Goal: Task Accomplishment & Management: Contribute content

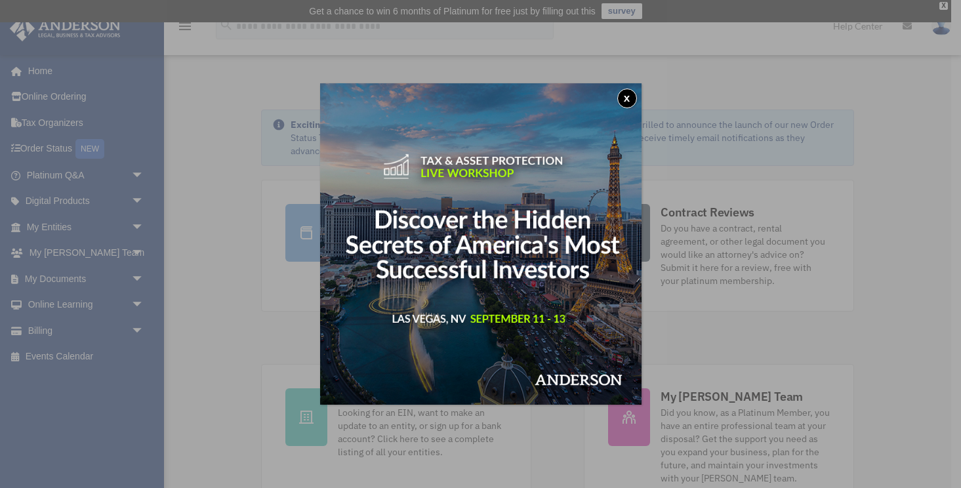
click at [628, 98] on button "x" at bounding box center [627, 99] width 20 height 20
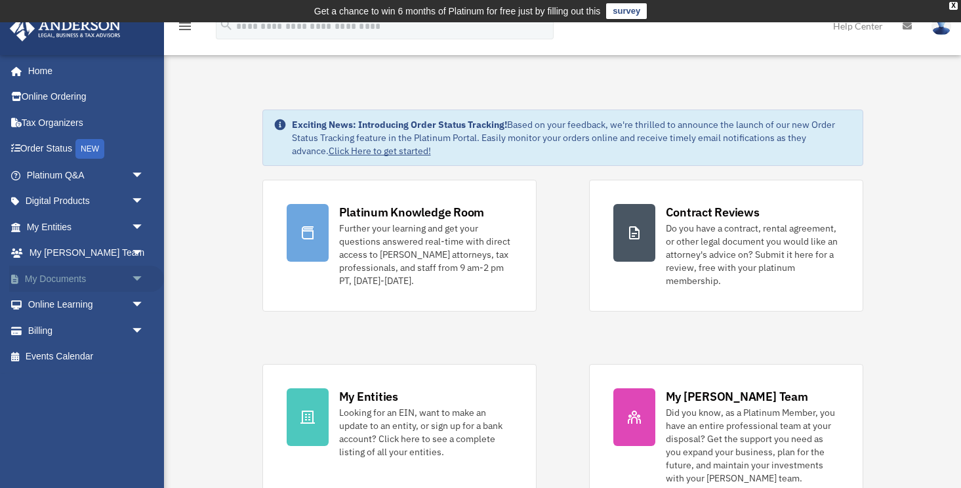
click at [137, 277] on span "arrow_drop_down" at bounding box center [144, 279] width 26 height 27
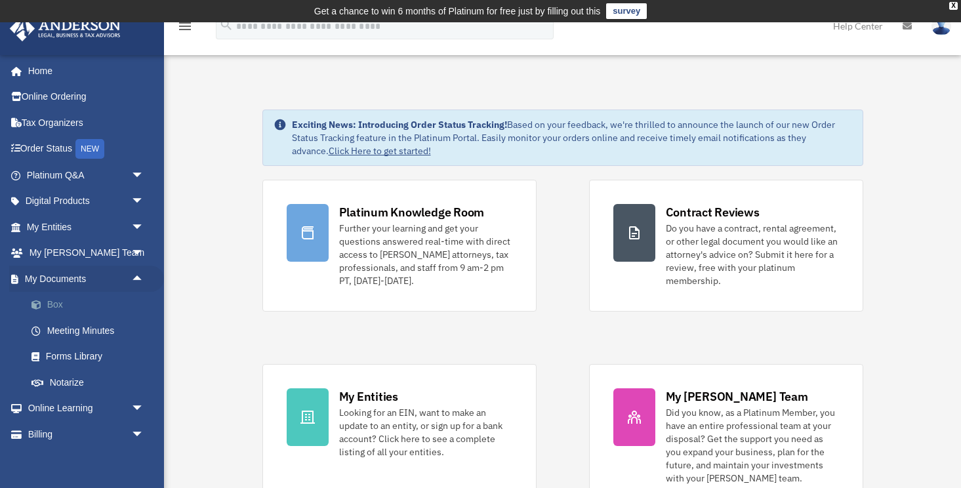
click at [51, 308] on link "Box" at bounding box center [91, 305] width 146 height 26
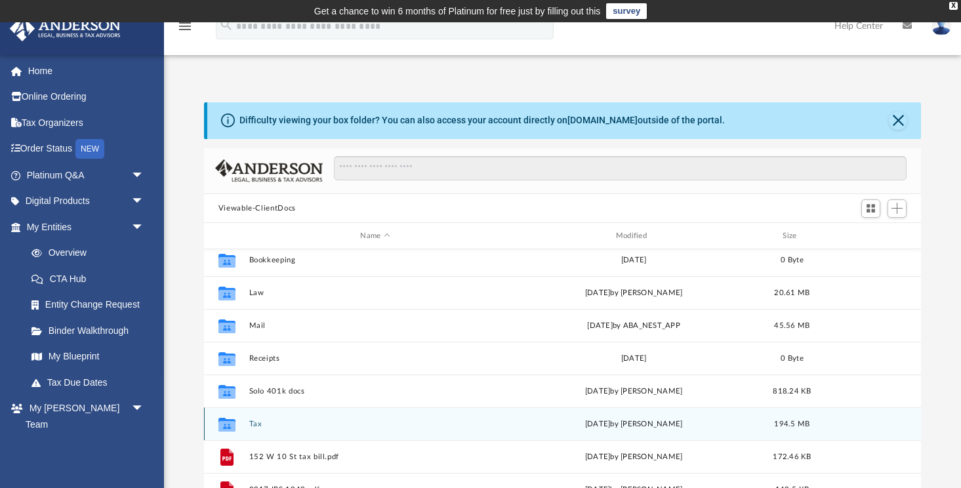
scroll to position [78, 0]
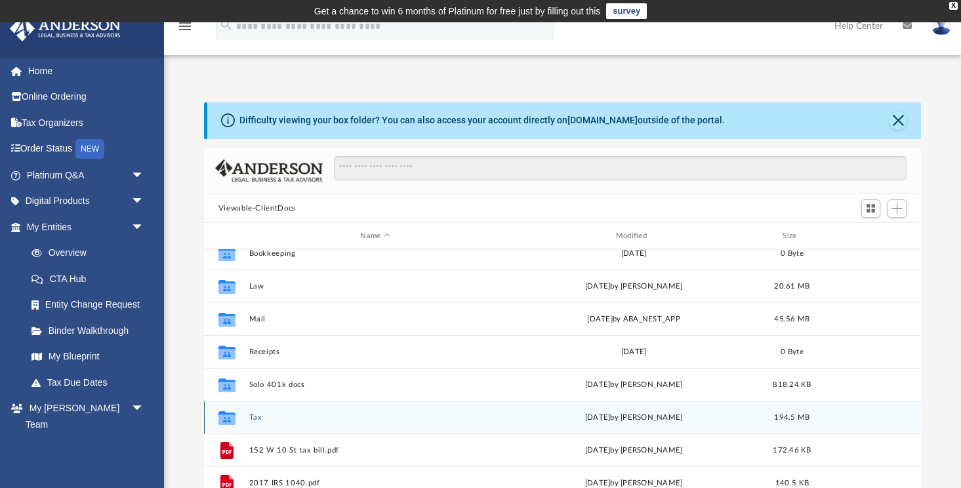
click at [258, 417] on button "Tax" at bounding box center [375, 417] width 253 height 9
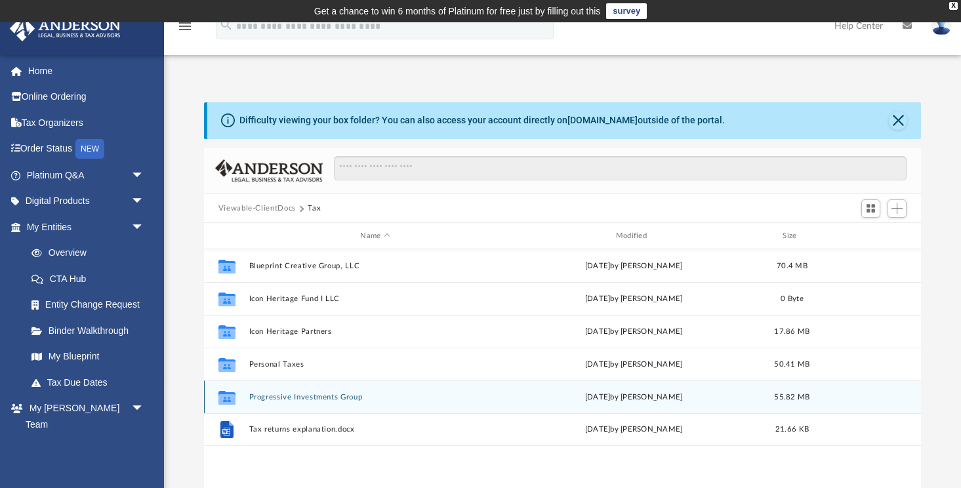
scroll to position [0, 0]
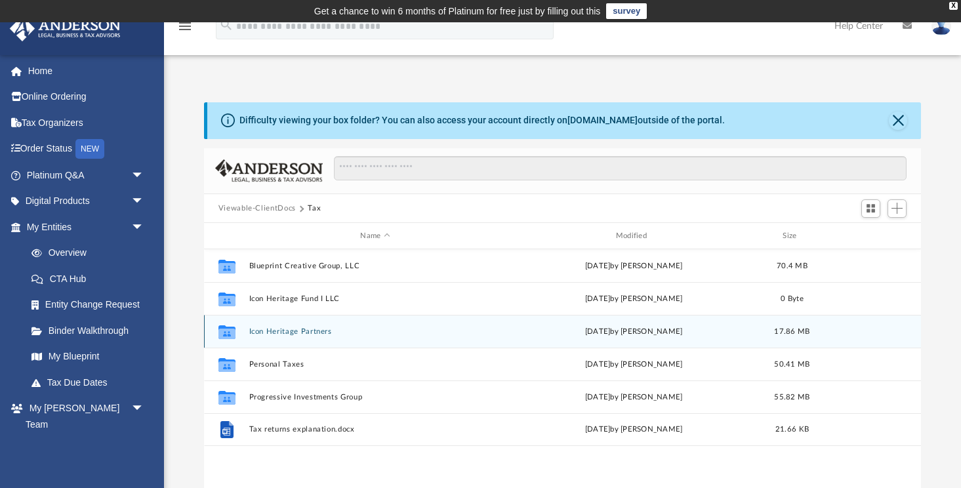
click at [312, 330] on button "Icon Heritage Partners" at bounding box center [375, 331] width 253 height 9
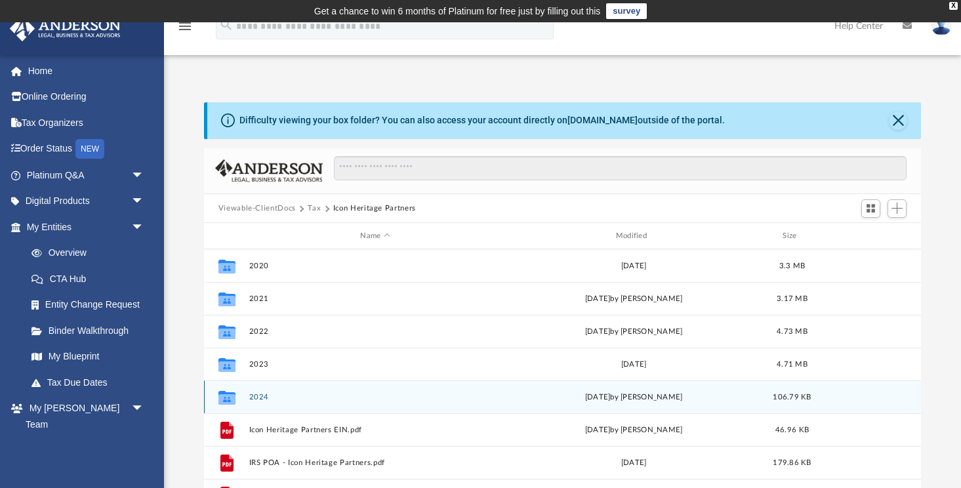
click at [260, 396] on button "2024" at bounding box center [375, 397] width 253 height 9
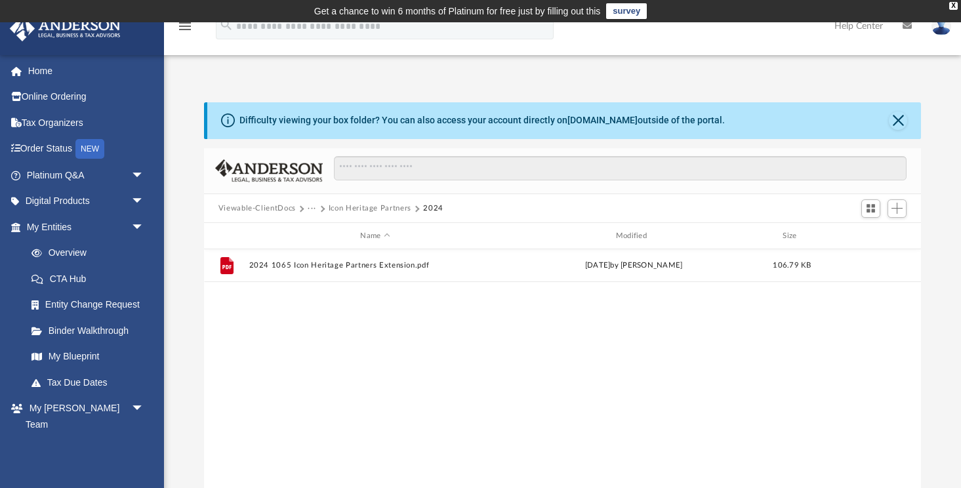
click at [366, 204] on button "Icon Heritage Partners" at bounding box center [370, 209] width 83 height 12
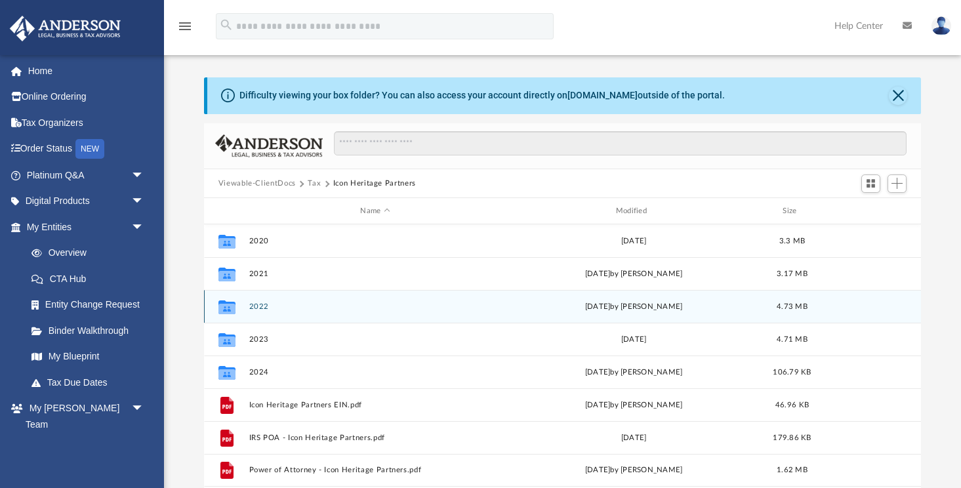
scroll to position [24, 0]
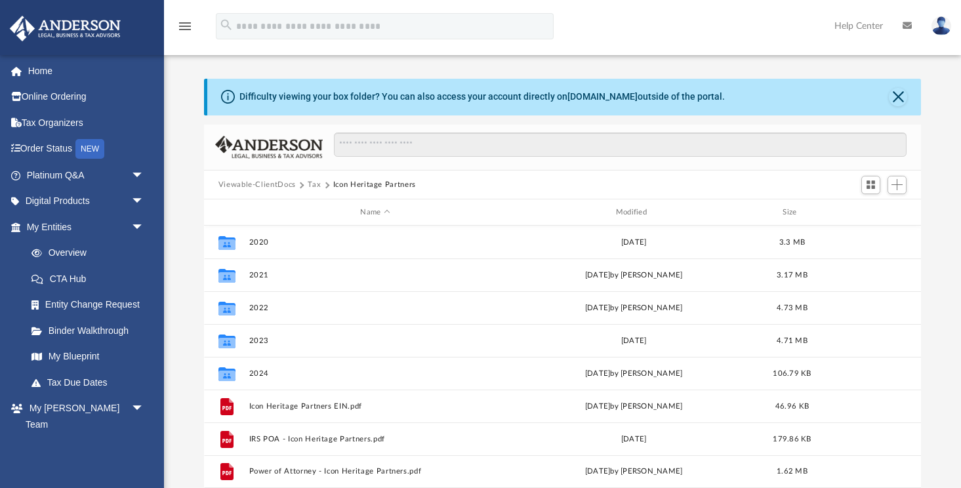
click at [312, 185] on button "Tax" at bounding box center [314, 185] width 13 height 12
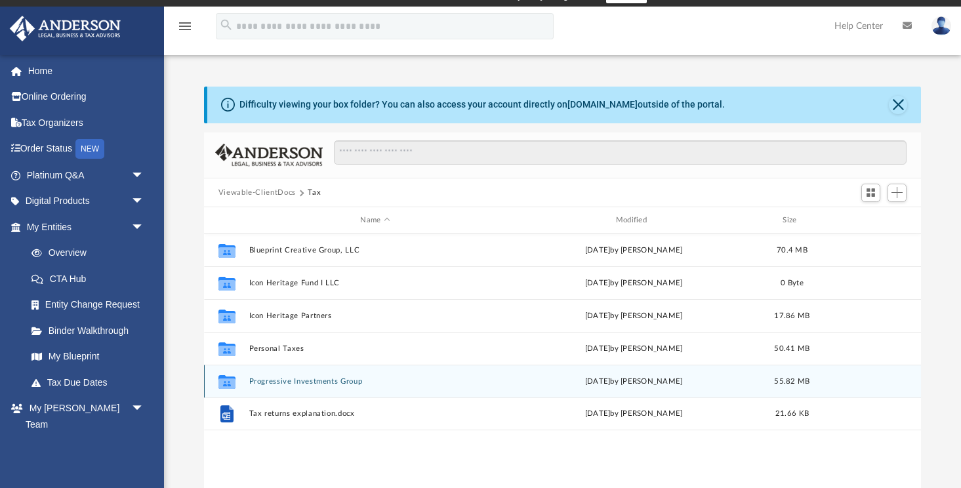
scroll to position [15, 0]
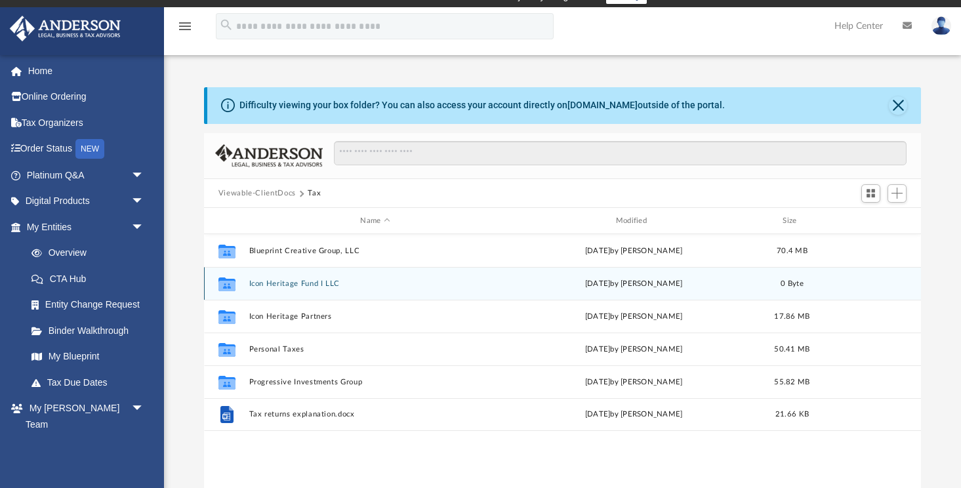
click at [303, 281] on button "Icon Heritage Fund I LLC" at bounding box center [375, 283] width 253 height 9
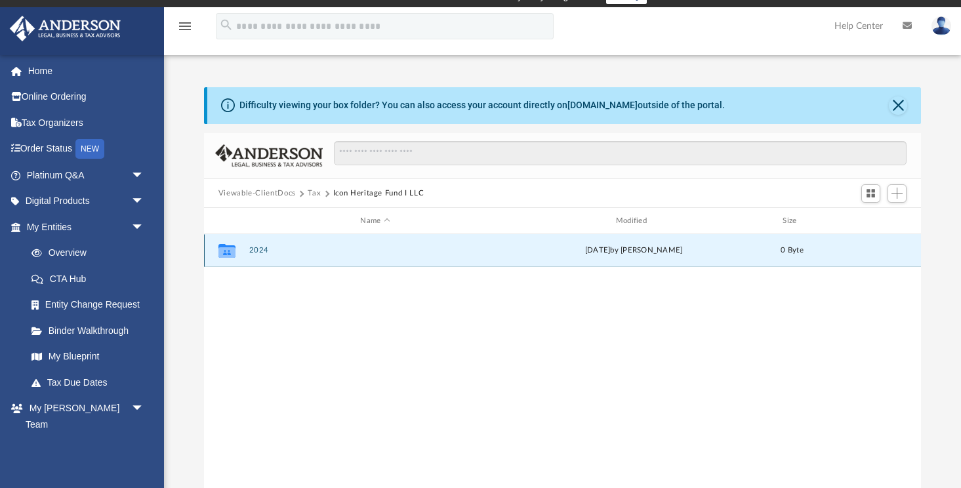
click at [262, 248] on button "2024" at bounding box center [375, 251] width 253 height 9
click at [308, 251] on button "Digital Tax Organizer" at bounding box center [375, 251] width 253 height 9
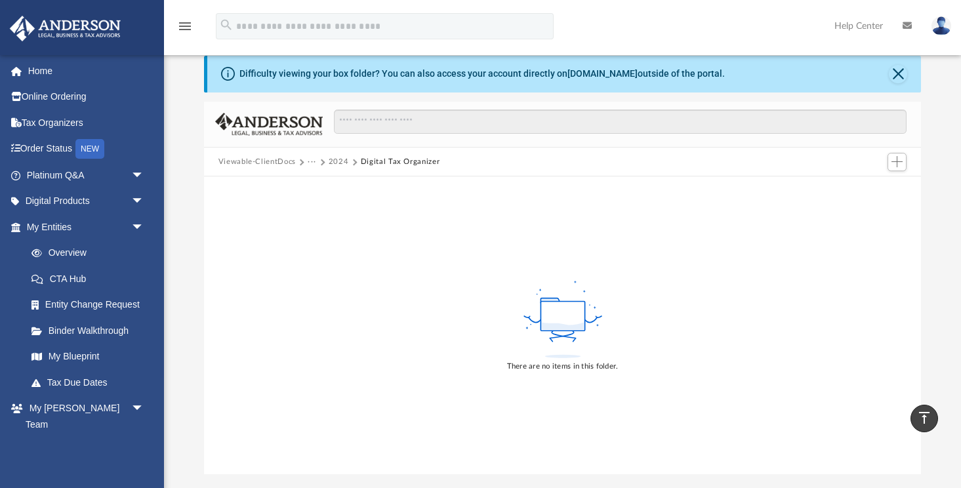
scroll to position [31, 0]
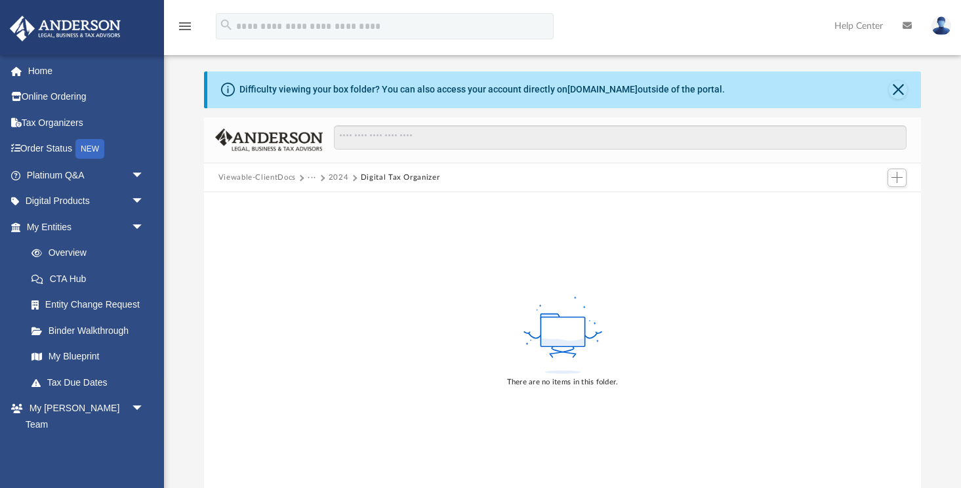
click at [335, 175] on button "2024" at bounding box center [339, 178] width 20 height 12
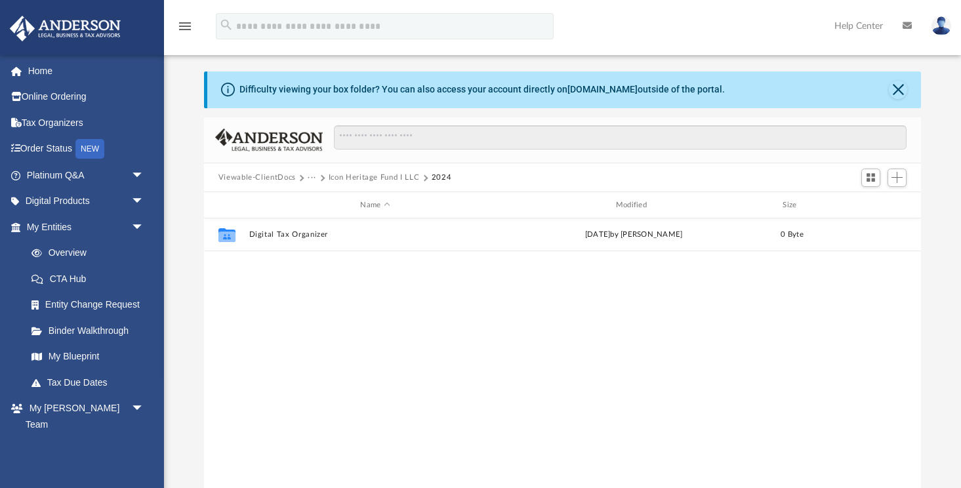
scroll to position [298, 717]
click at [350, 174] on button "Icon Heritage Fund I LLC" at bounding box center [374, 178] width 91 height 12
click at [311, 176] on button "Tax" at bounding box center [314, 178] width 13 height 12
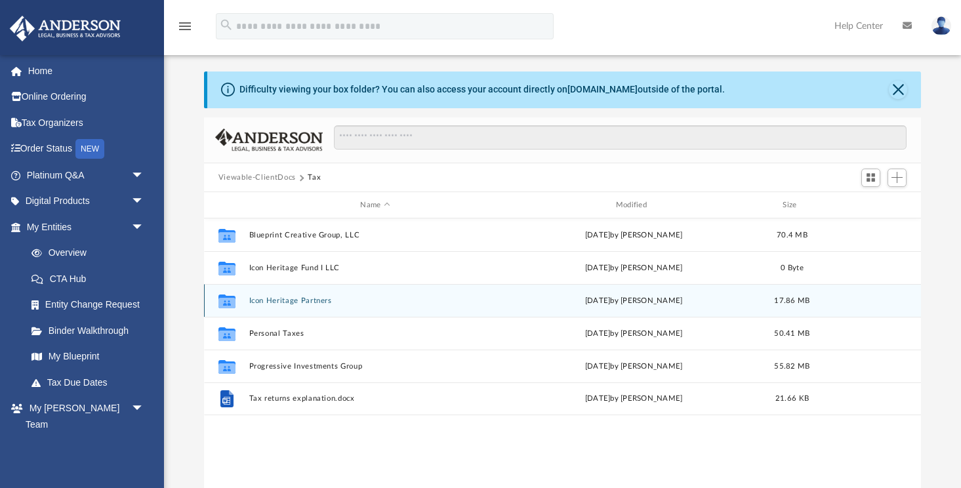
click at [279, 298] on button "Icon Heritage Partners" at bounding box center [375, 300] width 253 height 9
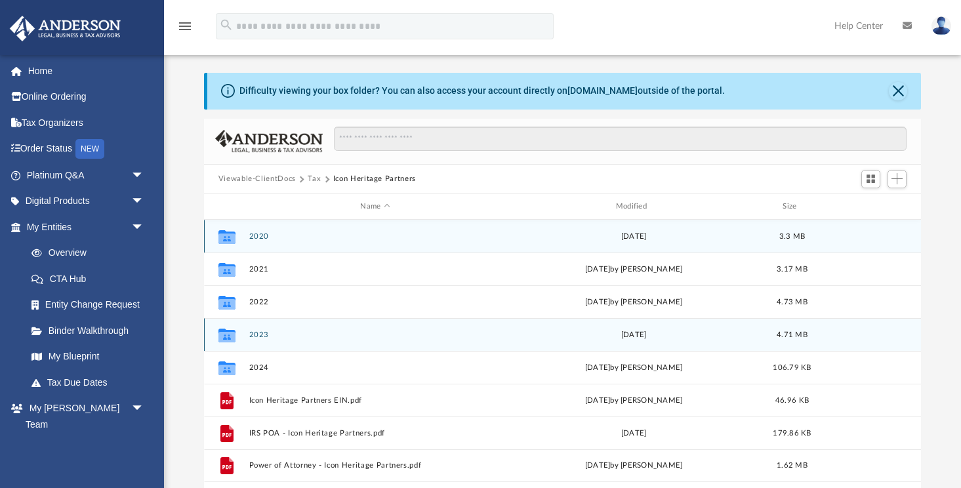
scroll to position [0, 0]
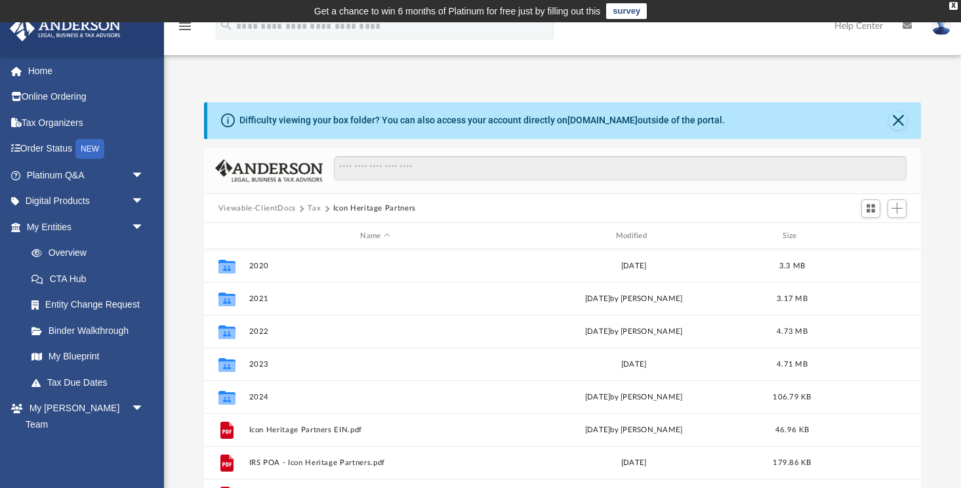
click at [264, 200] on div "Viewable-ClientDocs Tax Icon Heritage Partners" at bounding box center [563, 208] width 718 height 29
click at [264, 203] on button "Viewable-ClientDocs" at bounding box center [256, 209] width 77 height 12
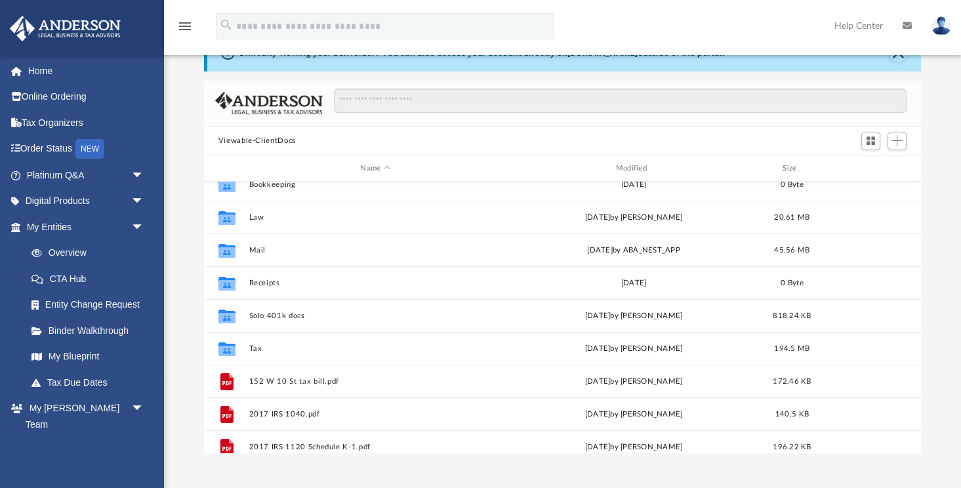
scroll to position [70, 0]
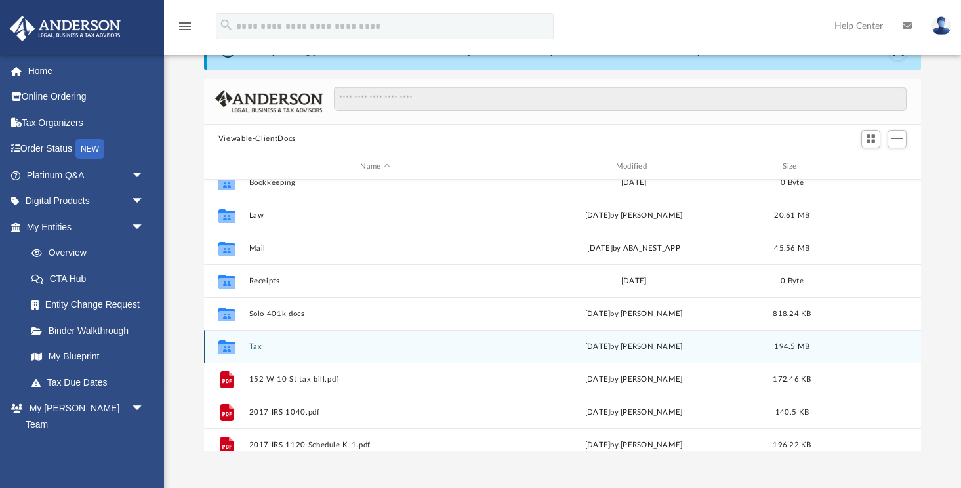
click at [255, 346] on button "Tax" at bounding box center [375, 346] width 253 height 9
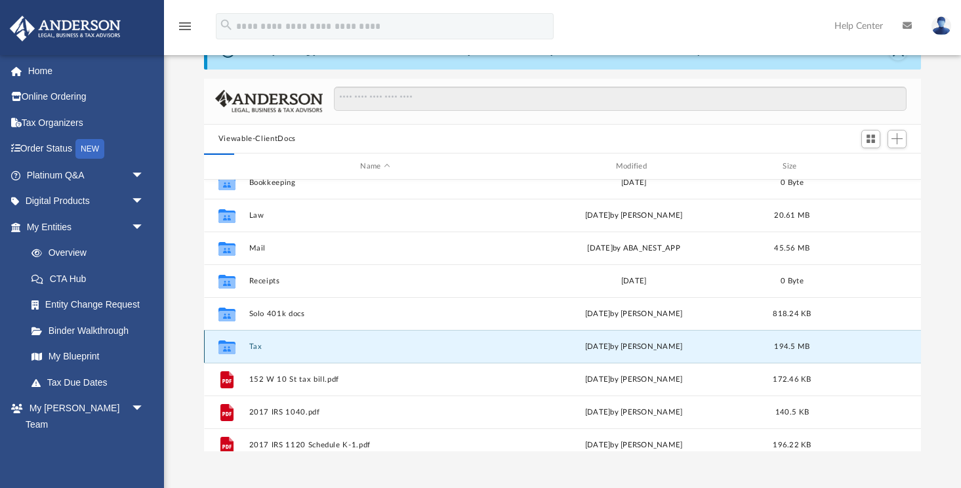
scroll to position [0, 0]
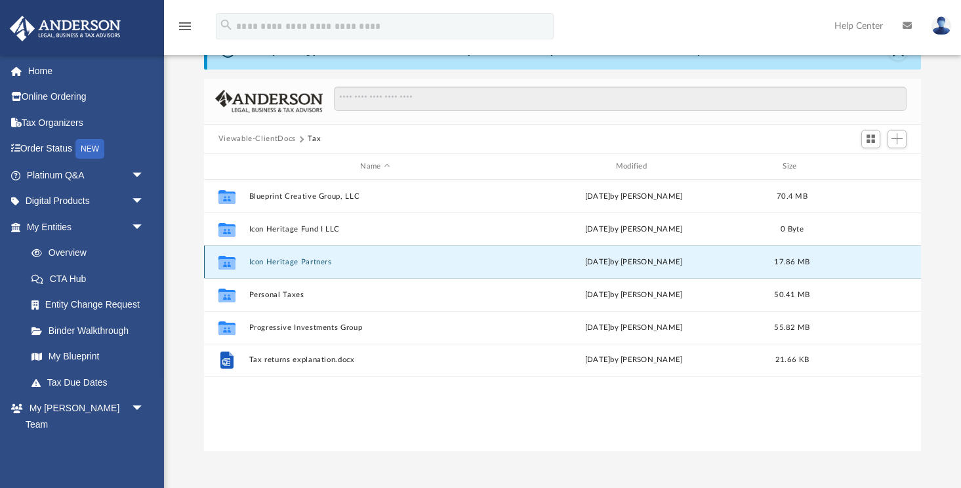
click at [277, 262] on button "Icon Heritage Partners" at bounding box center [375, 262] width 253 height 9
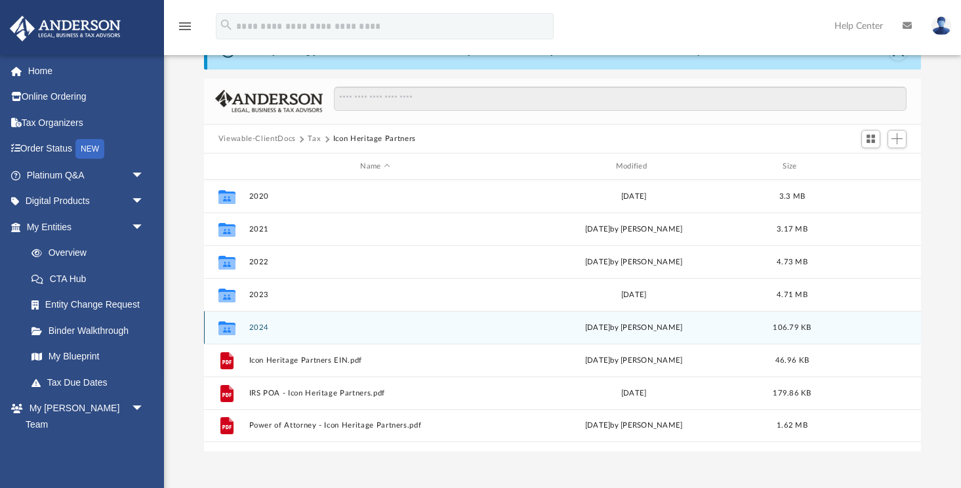
click at [258, 327] on button "2024" at bounding box center [375, 327] width 253 height 9
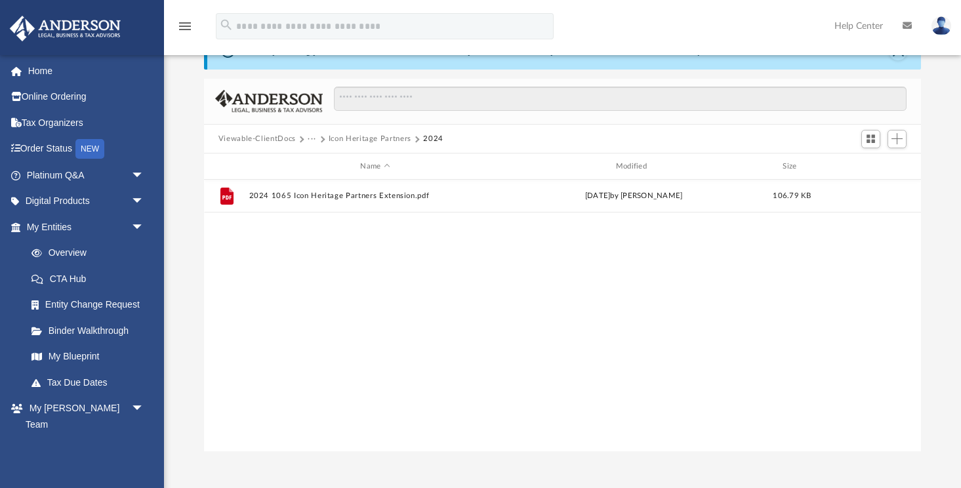
click at [301, 392] on div "File 2024 1065 Icon Heritage Partners Extension.pdf [DATE] by [PERSON_NAME] 106…" at bounding box center [563, 316] width 718 height 272
click at [391, 142] on button "Icon Heritage Partners" at bounding box center [370, 139] width 83 height 12
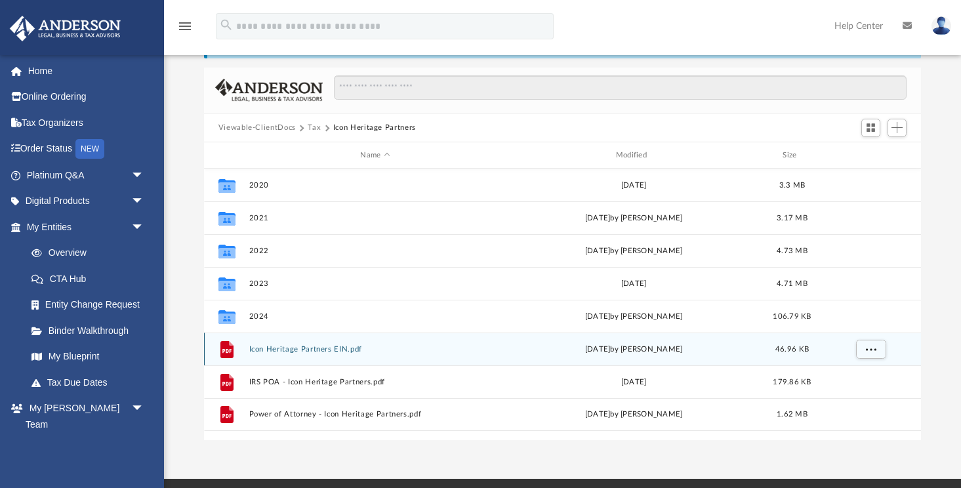
scroll to position [75, 0]
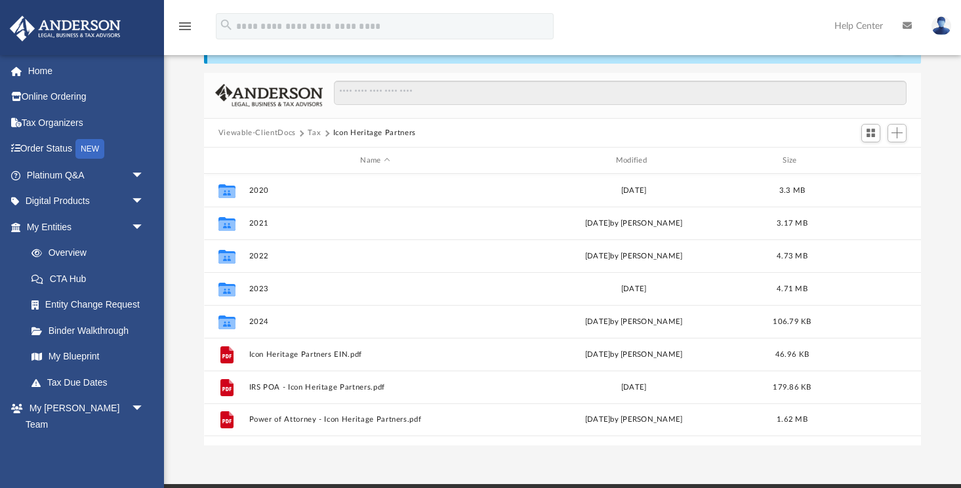
click at [313, 131] on button "Tax" at bounding box center [314, 133] width 13 height 12
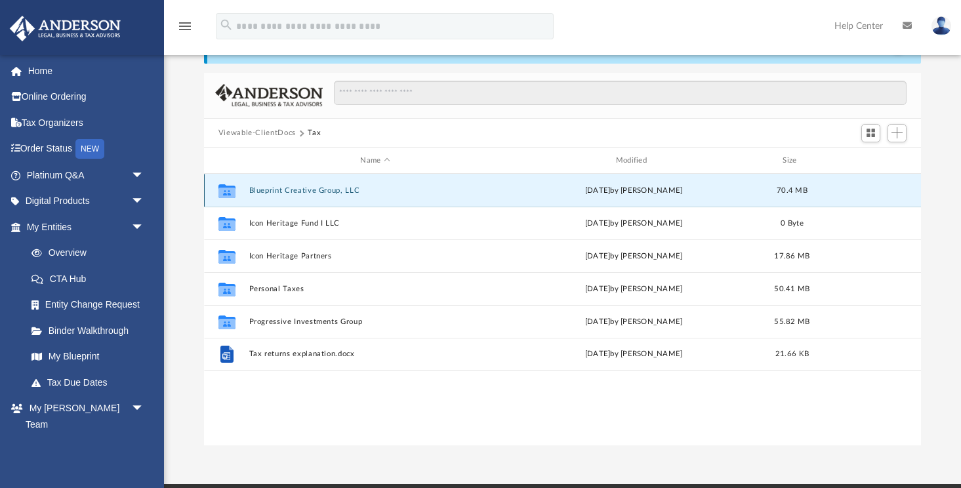
click at [284, 187] on button "Blueprint Creative Group, LLC" at bounding box center [375, 190] width 253 height 9
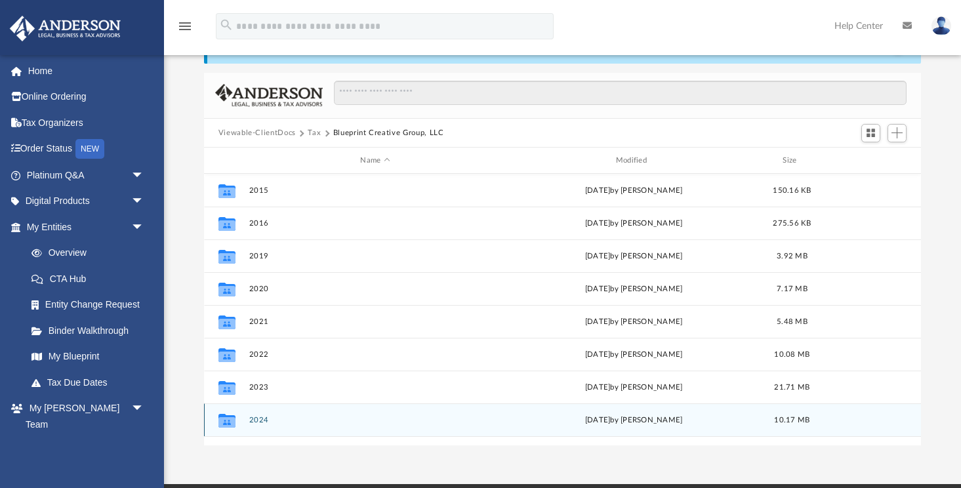
click at [261, 417] on button "2024" at bounding box center [375, 420] width 253 height 9
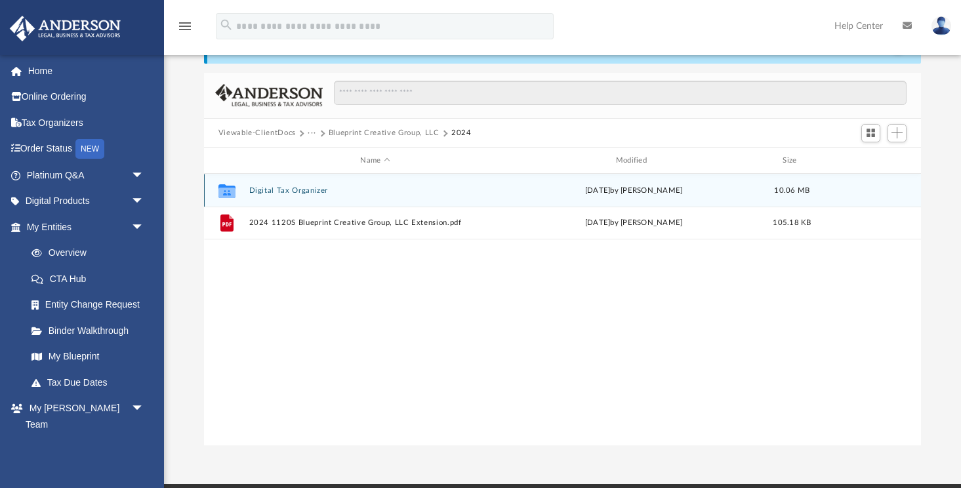
click at [299, 189] on button "Digital Tax Organizer" at bounding box center [375, 190] width 253 height 9
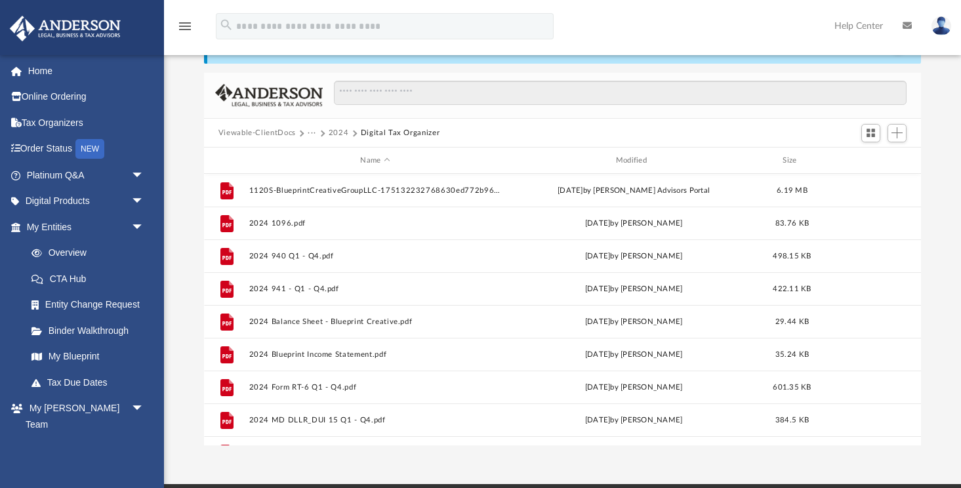
click at [341, 132] on button "2024" at bounding box center [339, 133] width 20 height 12
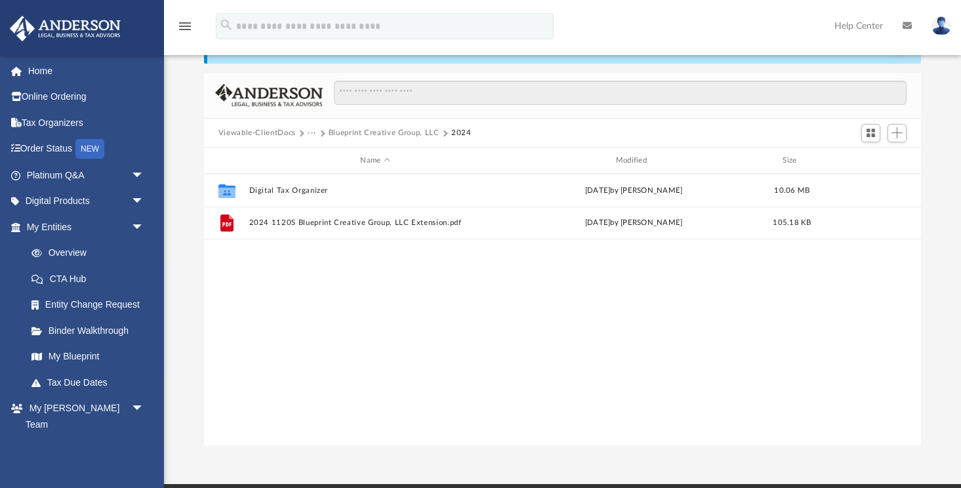
click at [310, 131] on button "···" at bounding box center [312, 133] width 9 height 12
click at [319, 155] on li "Tax" at bounding box center [321, 156] width 12 height 14
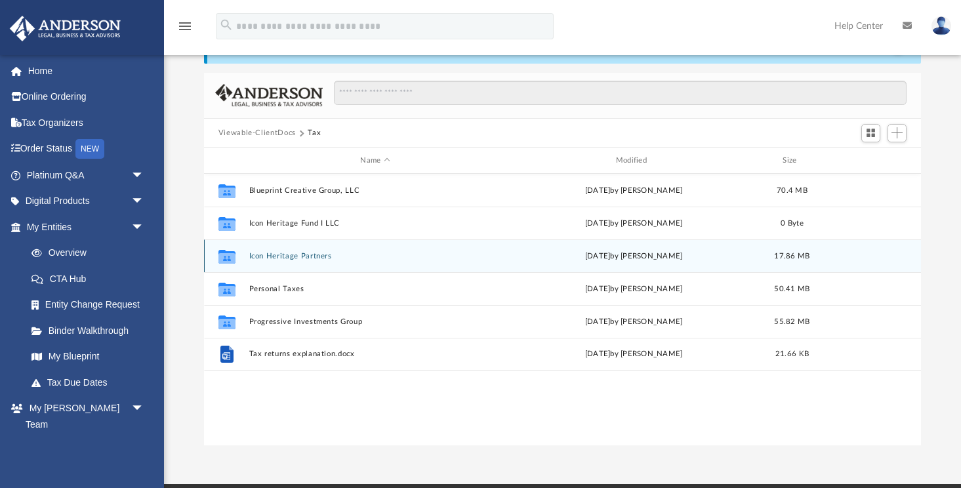
click at [301, 258] on button "Icon Heritage Partners" at bounding box center [375, 256] width 253 height 9
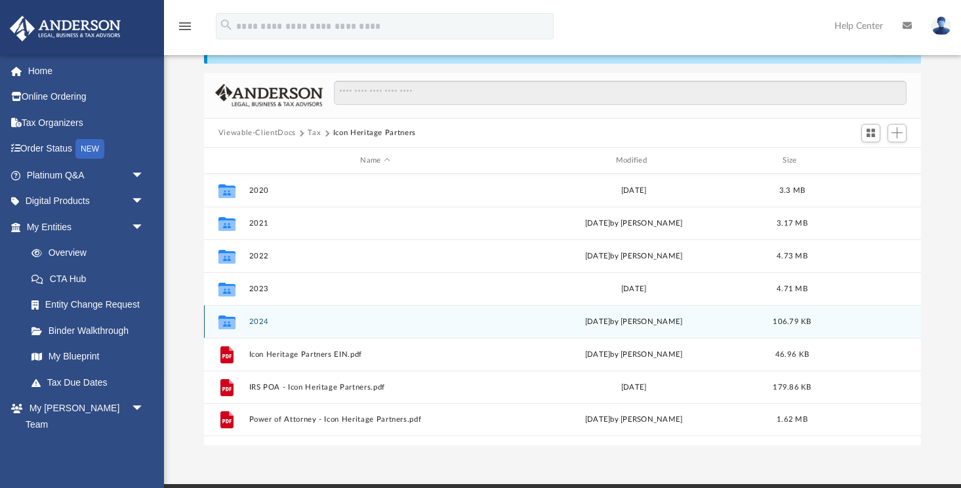
click at [262, 319] on button "2024" at bounding box center [375, 321] width 253 height 9
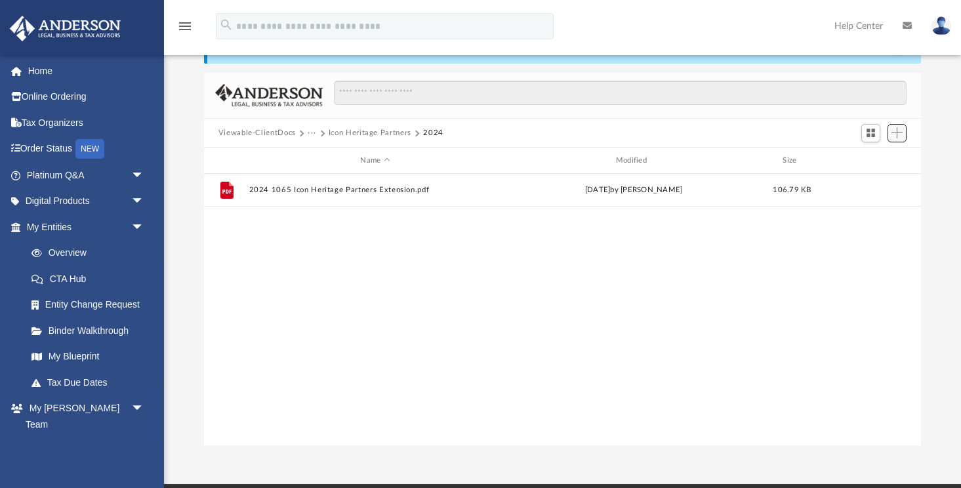
click at [895, 132] on span "Add" at bounding box center [896, 132] width 11 height 11
click at [868, 157] on li "Upload" at bounding box center [878, 159] width 42 height 14
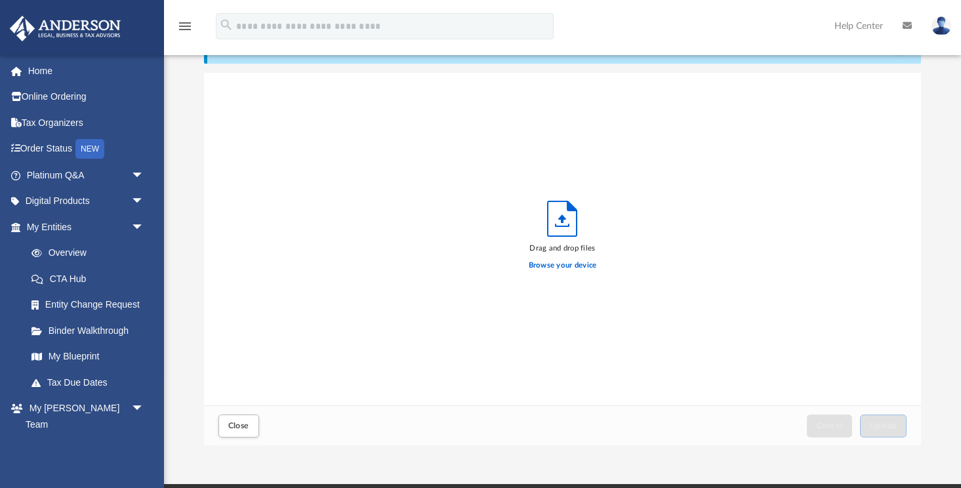
scroll to position [333, 717]
click at [558, 264] on label "Browse your device" at bounding box center [563, 266] width 68 height 12
click at [0, 0] on input "Browse your device" at bounding box center [0, 0] width 0 height 0
